Goal: Task Accomplishment & Management: Complete application form

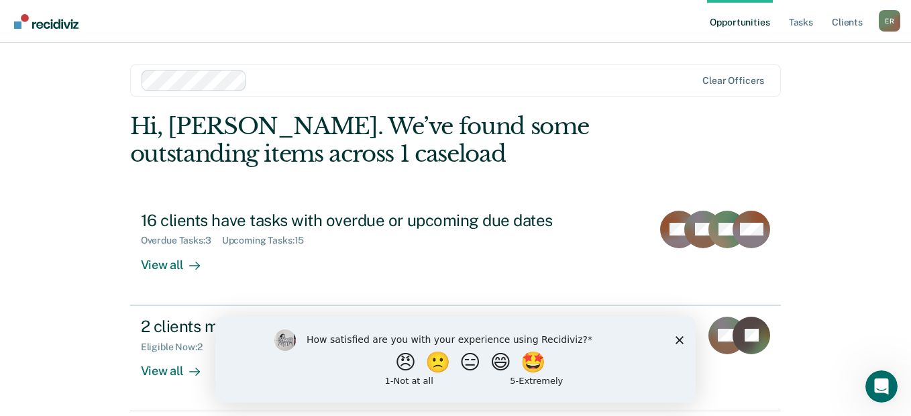
click at [676, 339] on icon "Close survey" at bounding box center [679, 339] width 8 height 8
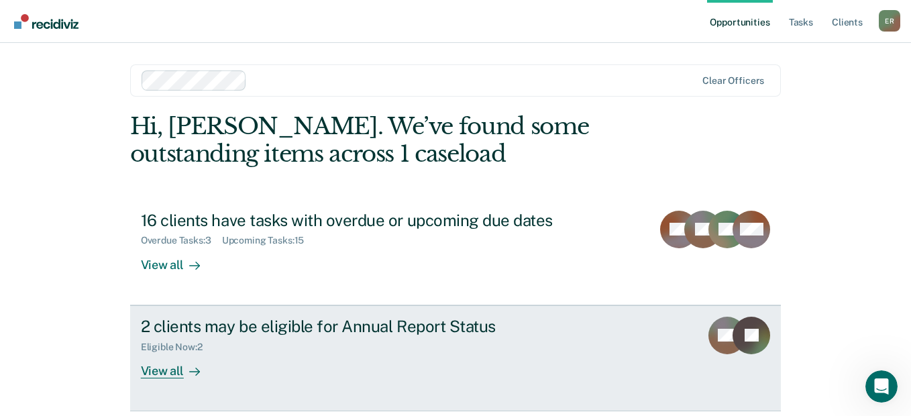
click at [393, 341] on div "Eligible Now : 2" at bounding box center [376, 344] width 471 height 17
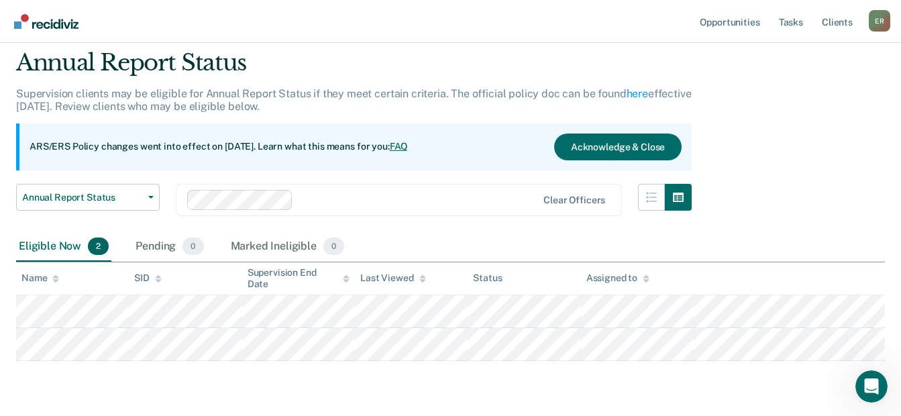
scroll to position [67, 0]
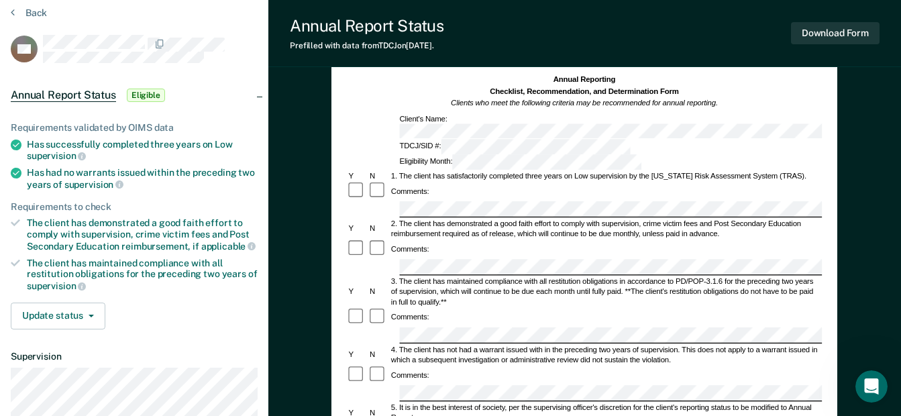
scroll to position [67, 0]
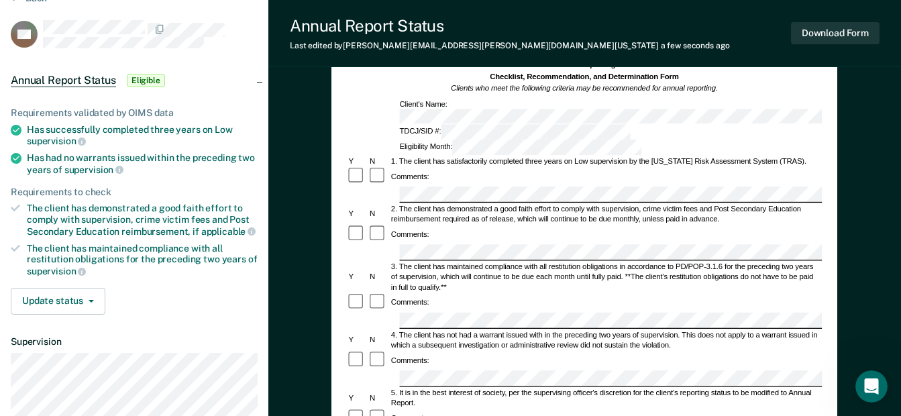
click at [416, 225] on div "Comments:" at bounding box center [584, 234] width 475 height 19
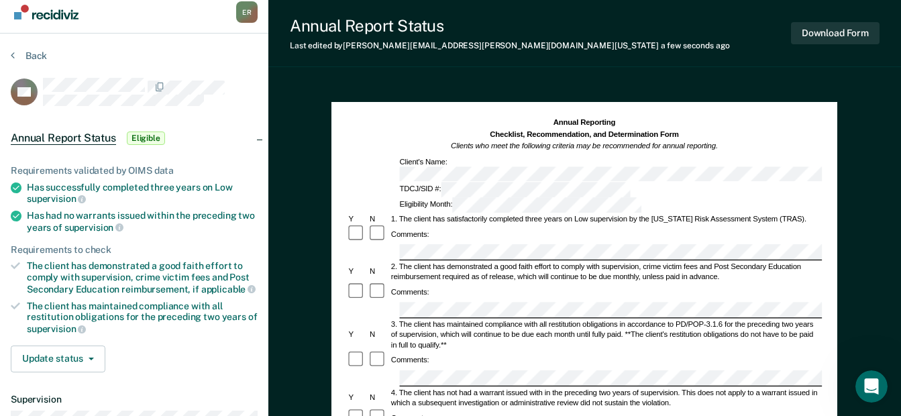
scroll to position [0, 0]
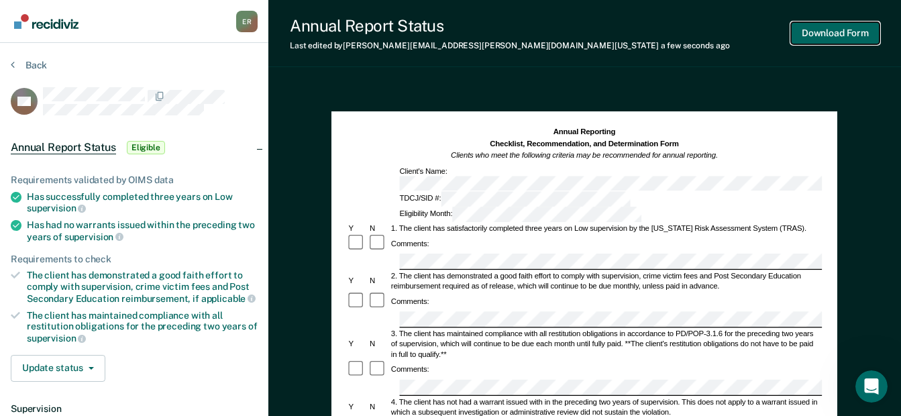
click at [846, 30] on button "Download Form" at bounding box center [835, 33] width 89 height 22
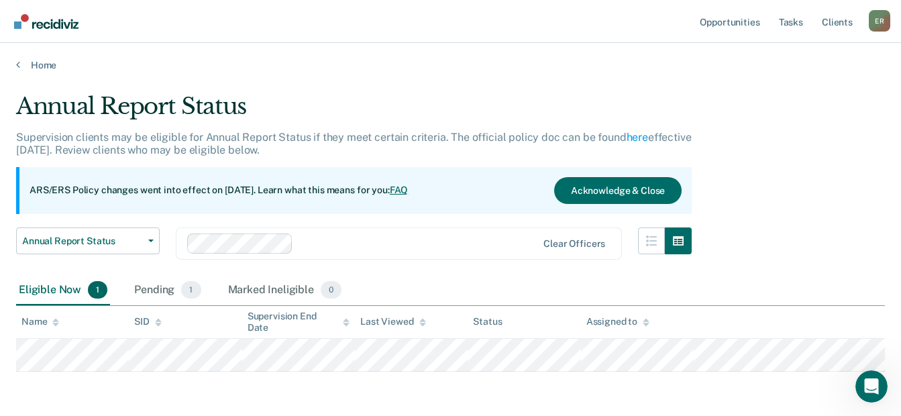
scroll to position [52, 0]
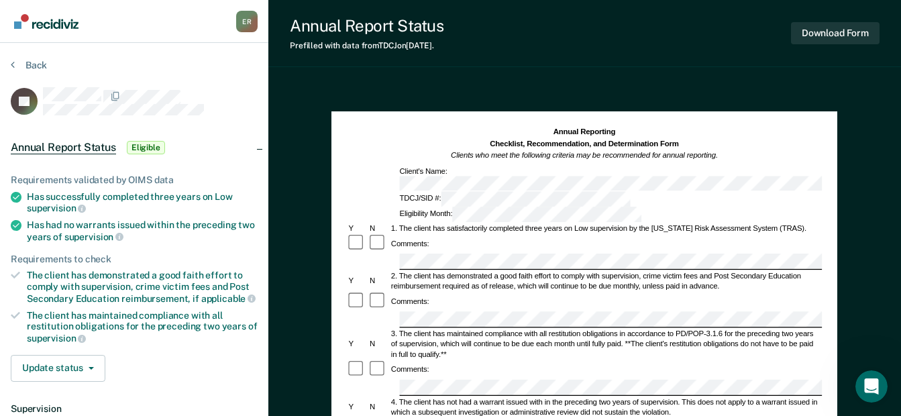
scroll to position [67, 0]
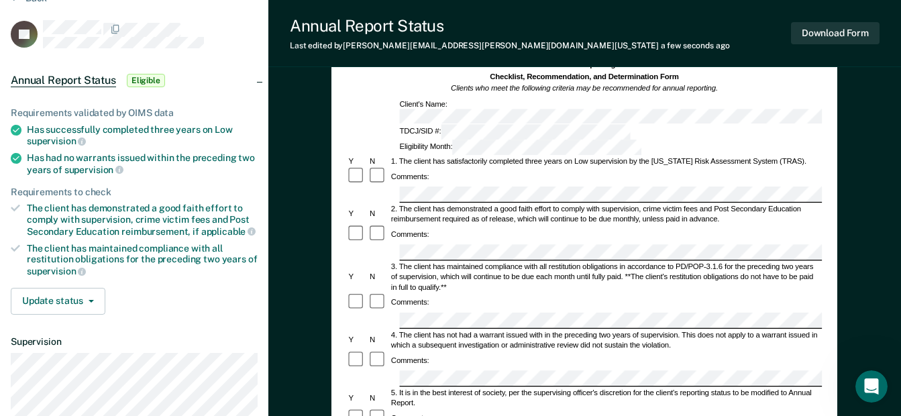
click at [549, 292] on div "Comments:" at bounding box center [584, 301] width 475 height 19
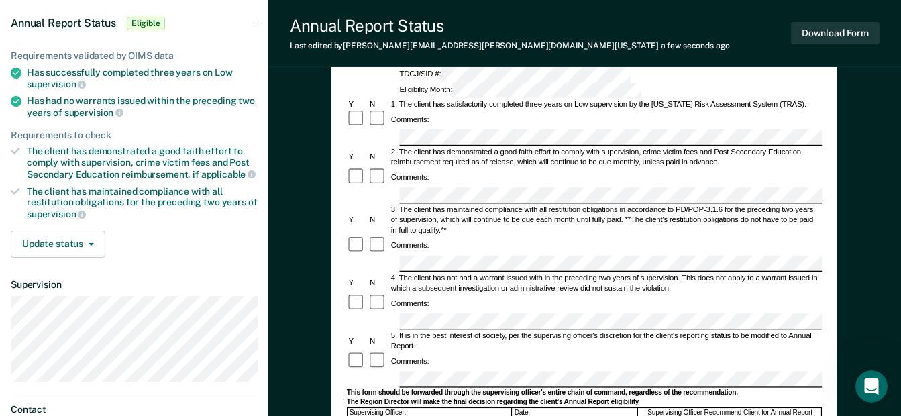
scroll to position [201, 0]
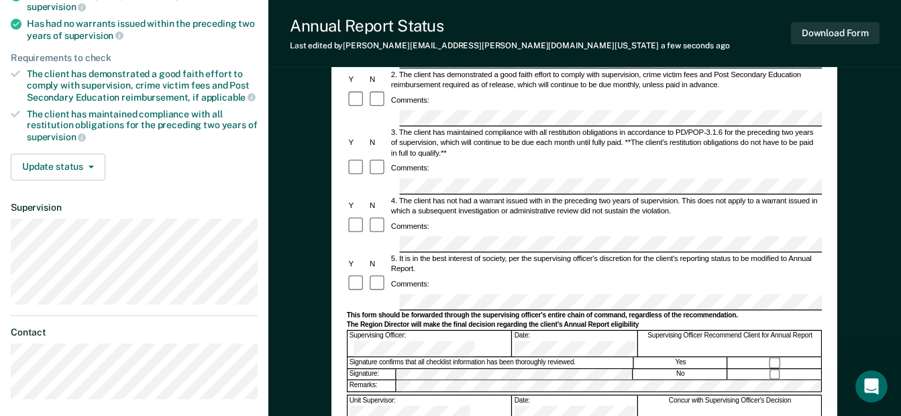
click at [368, 274] on div at bounding box center [378, 283] width 21 height 19
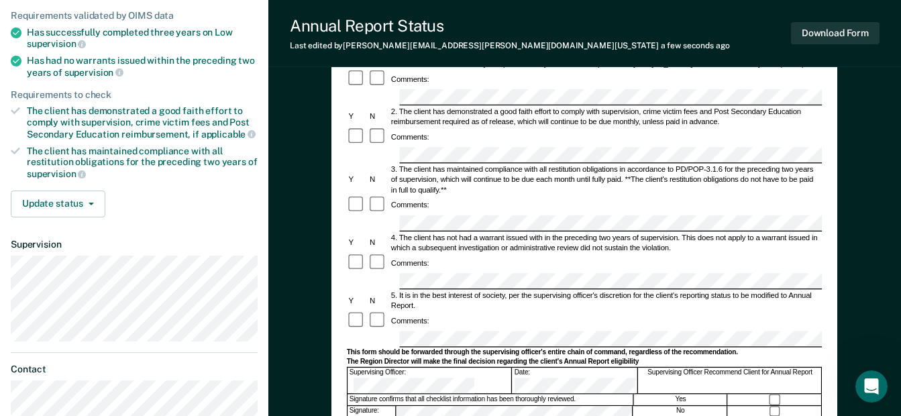
scroll to position [134, 0]
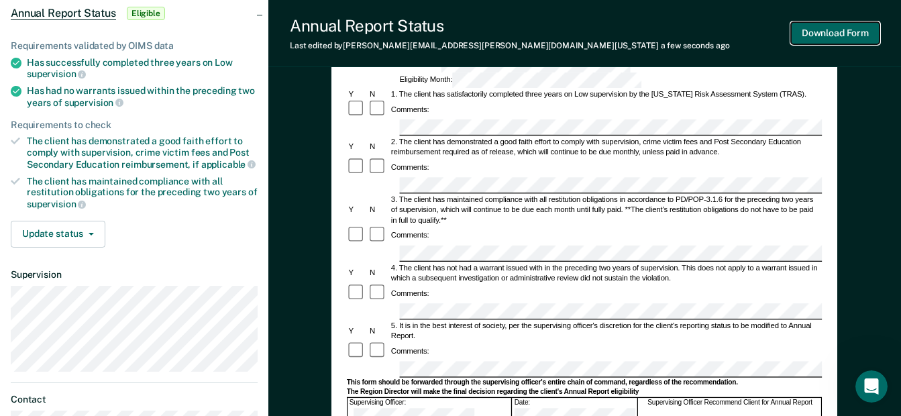
click at [842, 27] on button "Download Form" at bounding box center [835, 33] width 89 height 22
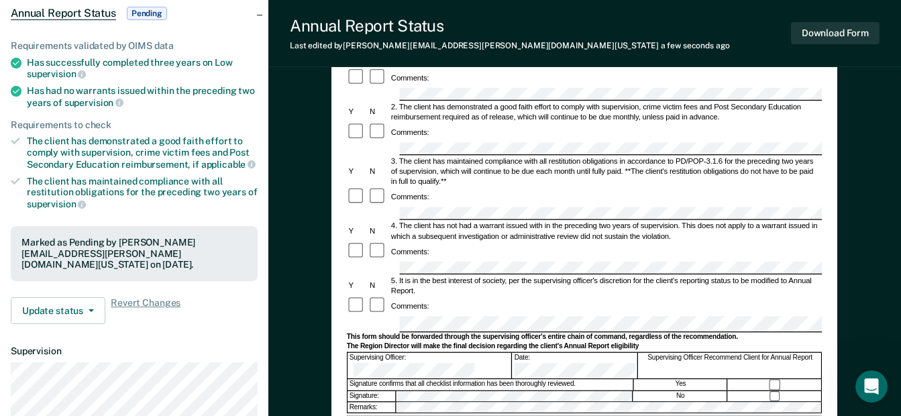
click at [878, 59] on div "Annual Report Status Last edited by [PERSON_NAME][EMAIL_ADDRESS][PERSON_NAME][D…" at bounding box center [584, 33] width 632 height 67
click at [849, 32] on button "Download Form" at bounding box center [835, 33] width 89 height 22
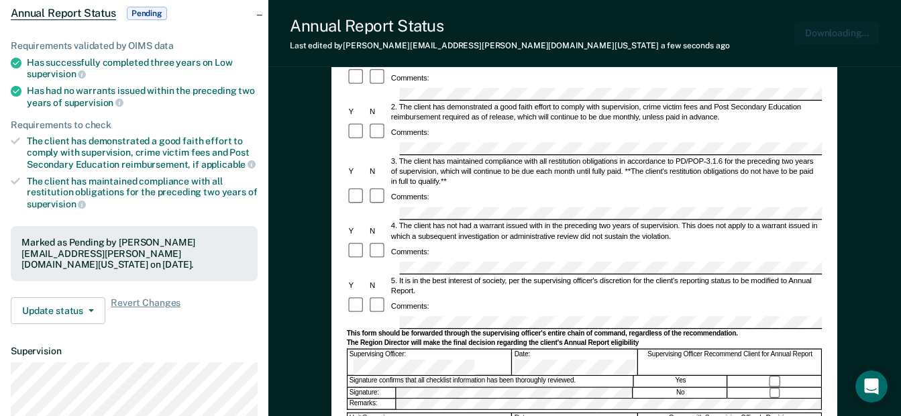
scroll to position [0, 0]
